Goal: Communication & Community: Answer question/provide support

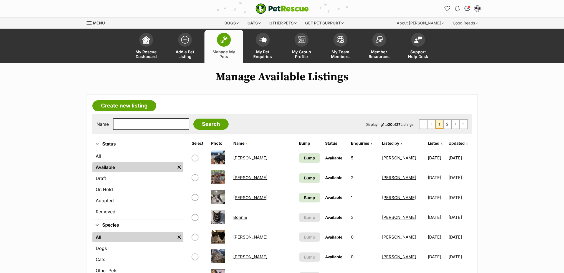
click at [469, 6] on span "Conversations" at bounding box center [469, 7] width 2 height 2
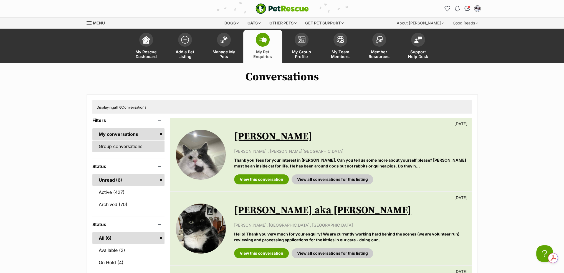
click at [124, 147] on link "Group conversations" at bounding box center [128, 146] width 72 height 12
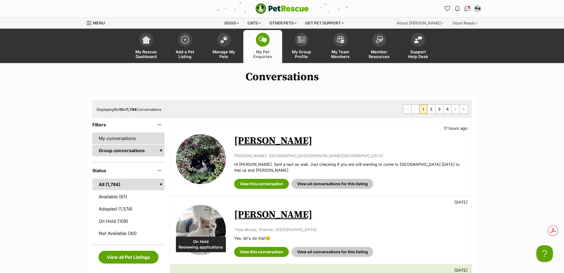
click at [127, 140] on link "My conversations" at bounding box center [128, 138] width 72 height 12
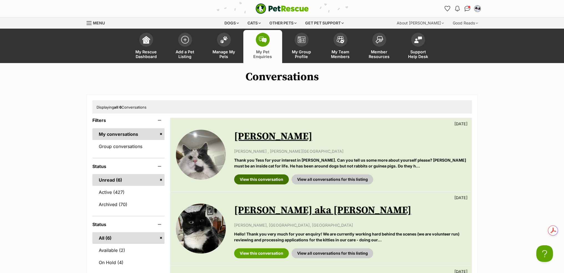
click at [259, 176] on link "View this conversation" at bounding box center [261, 179] width 55 height 10
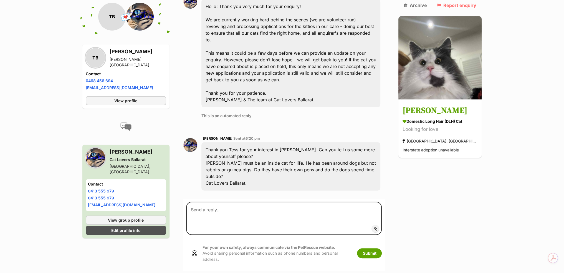
scroll to position [234, 0]
